Goal: Information Seeking & Learning: Learn about a topic

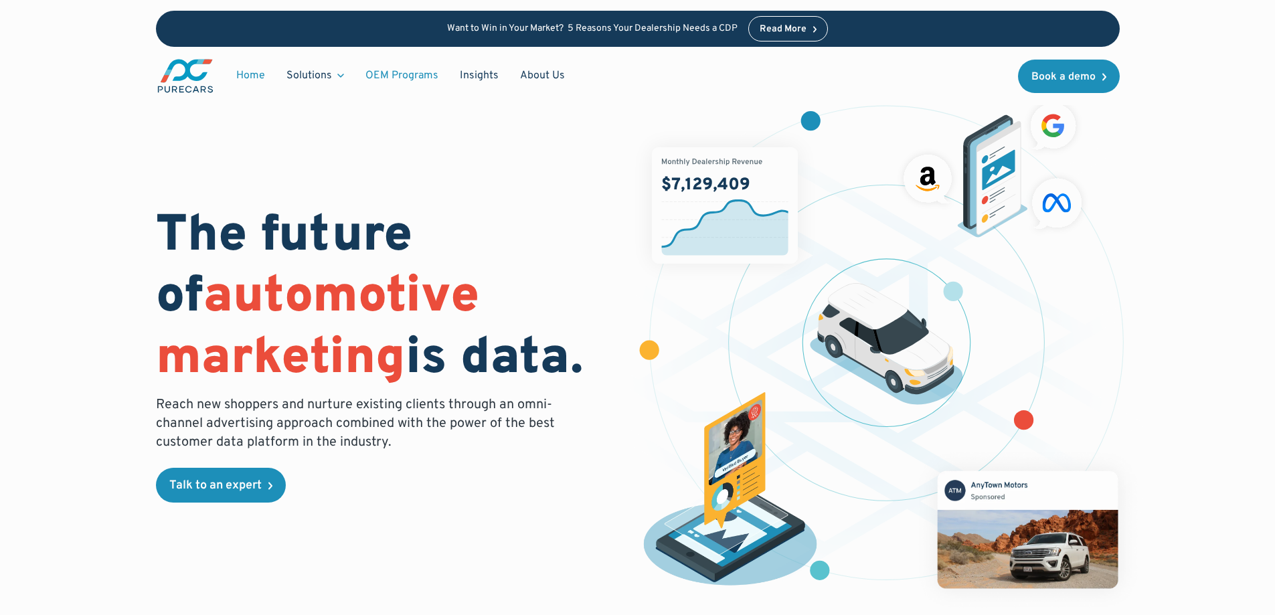
click at [398, 81] on link "OEM Programs" at bounding box center [402, 75] width 94 height 25
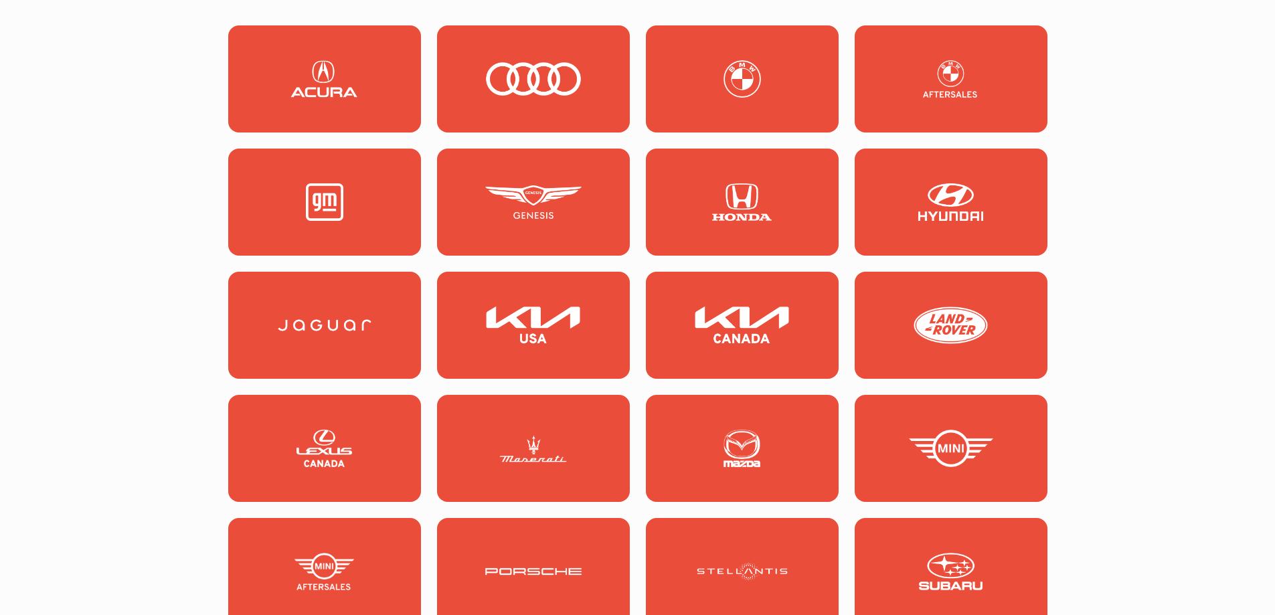
scroll to position [1339, 0]
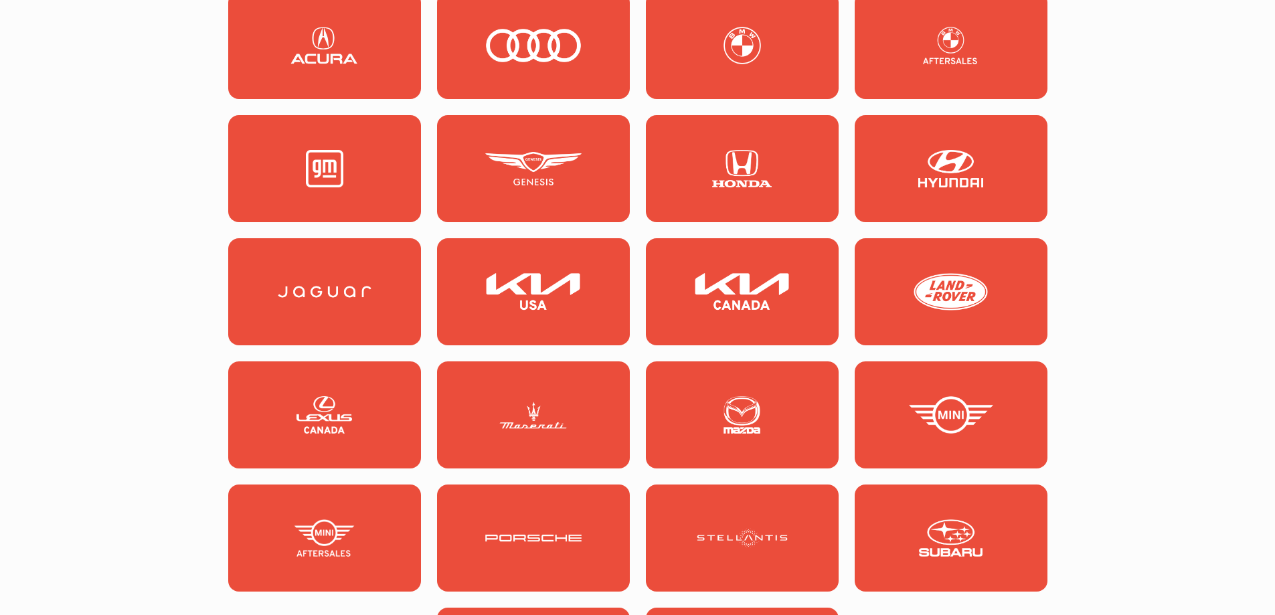
click at [573, 507] on link at bounding box center [533, 538] width 193 height 107
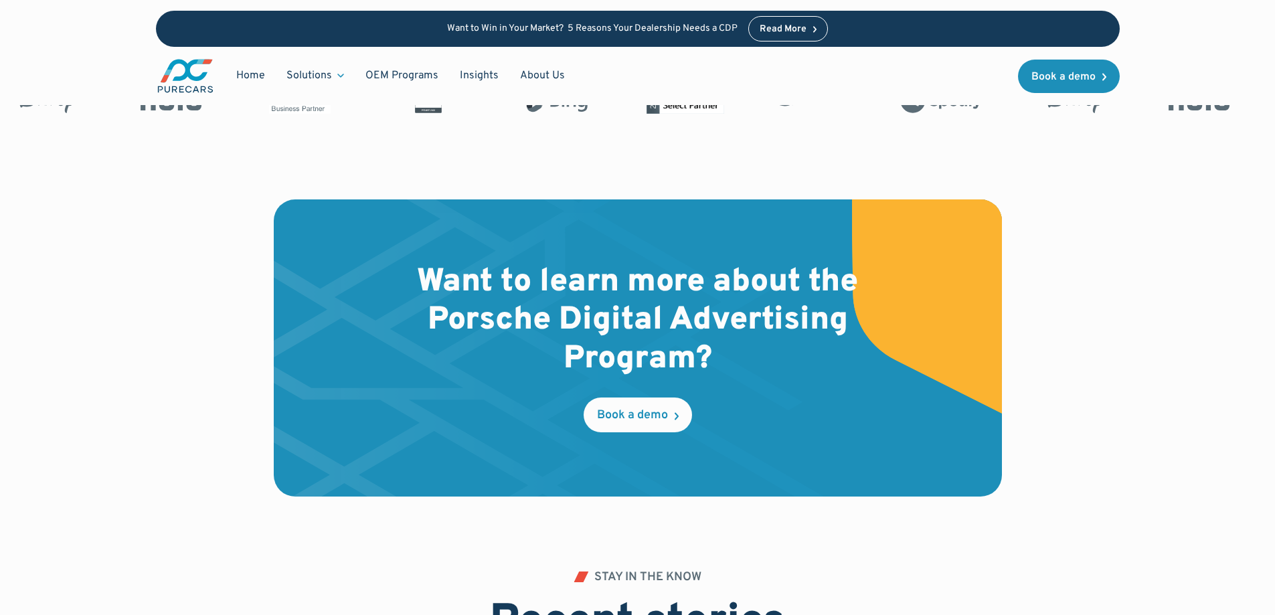
scroll to position [2879, 0]
